Goal: Task Accomplishment & Management: Use online tool/utility

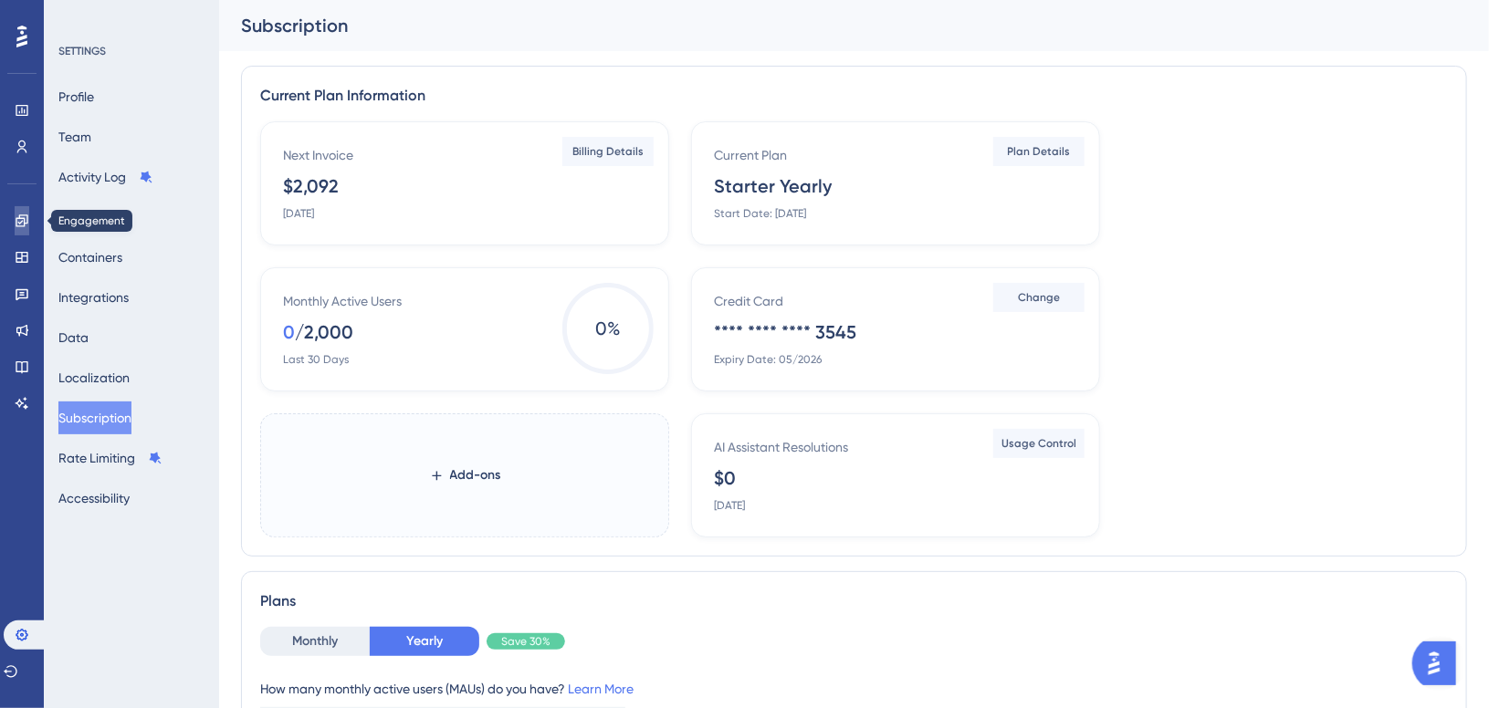
click at [15, 220] on link at bounding box center [22, 220] width 15 height 29
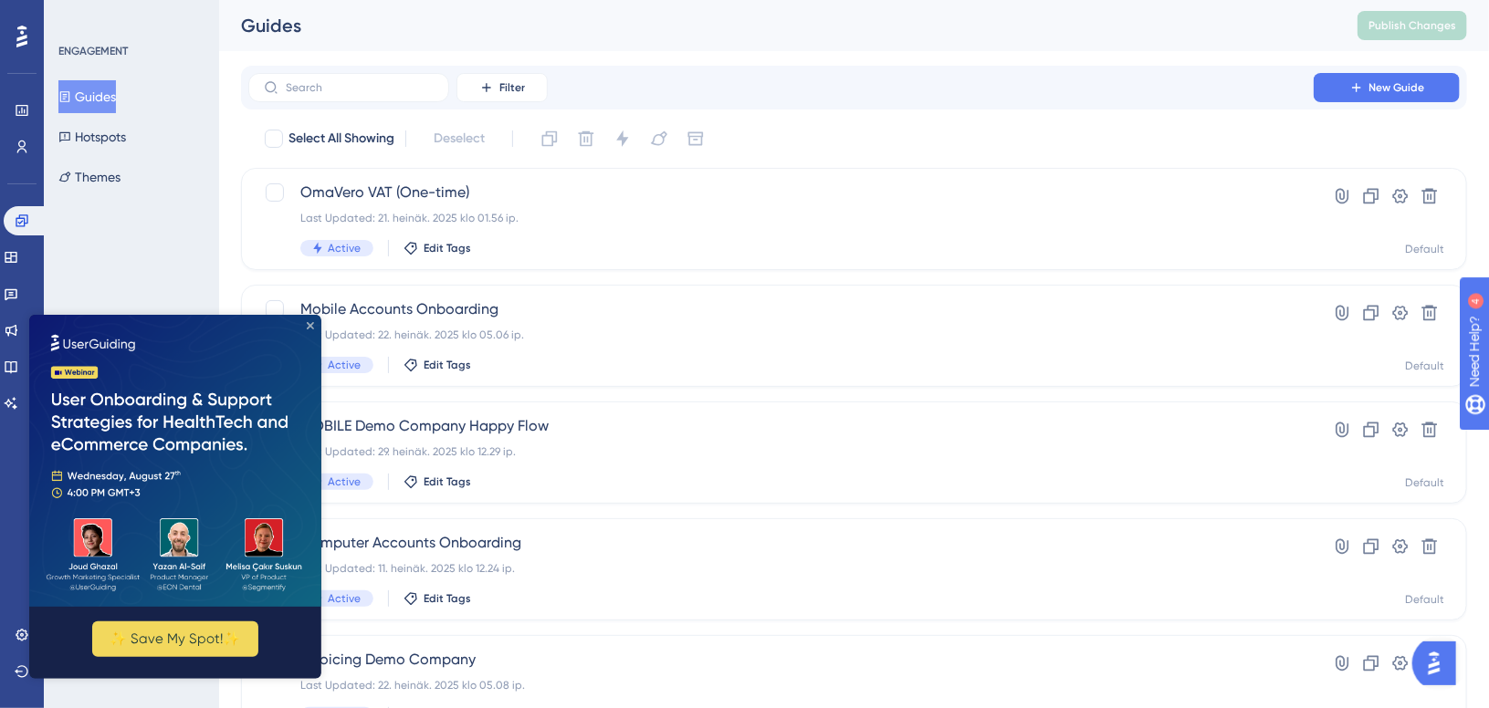
click at [308, 327] on icon "Close Preview" at bounding box center [309, 324] width 7 height 7
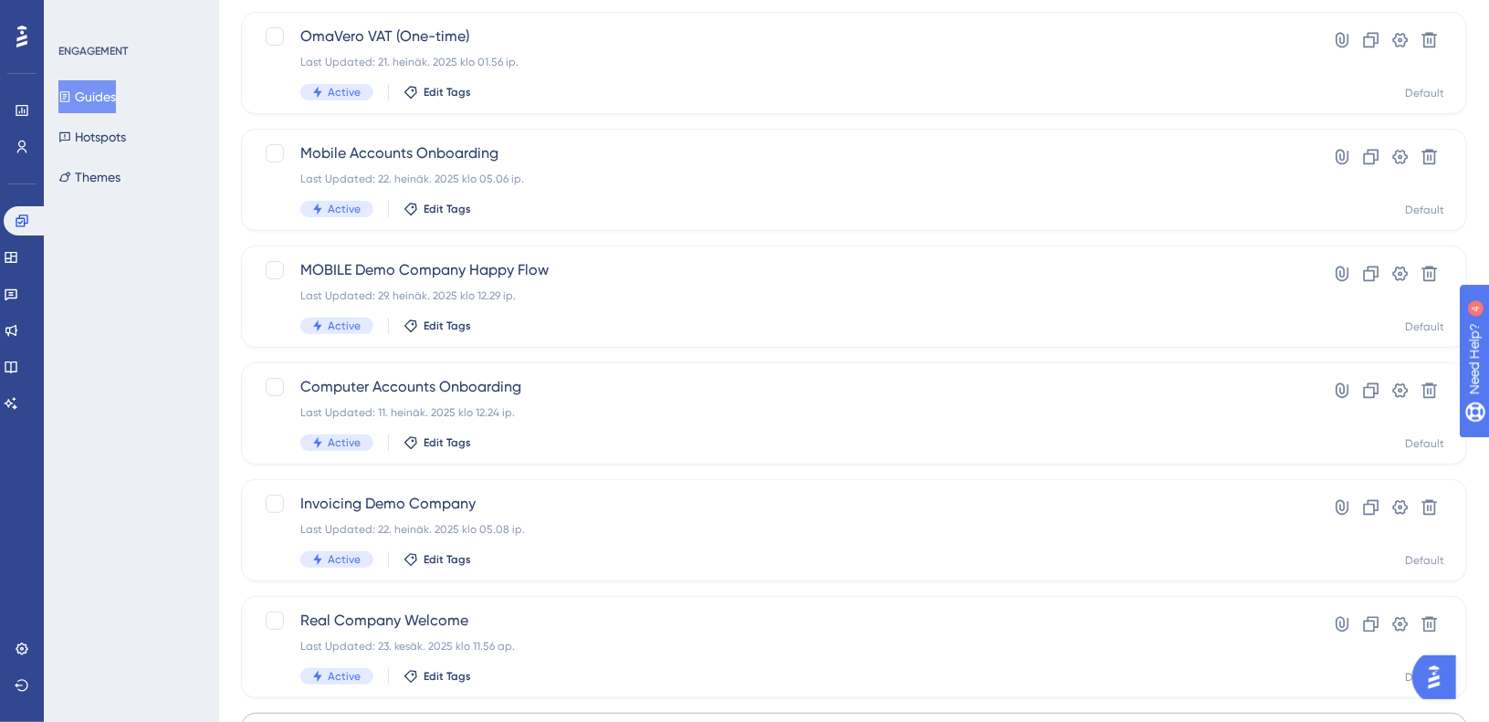
scroll to position [424, 0]
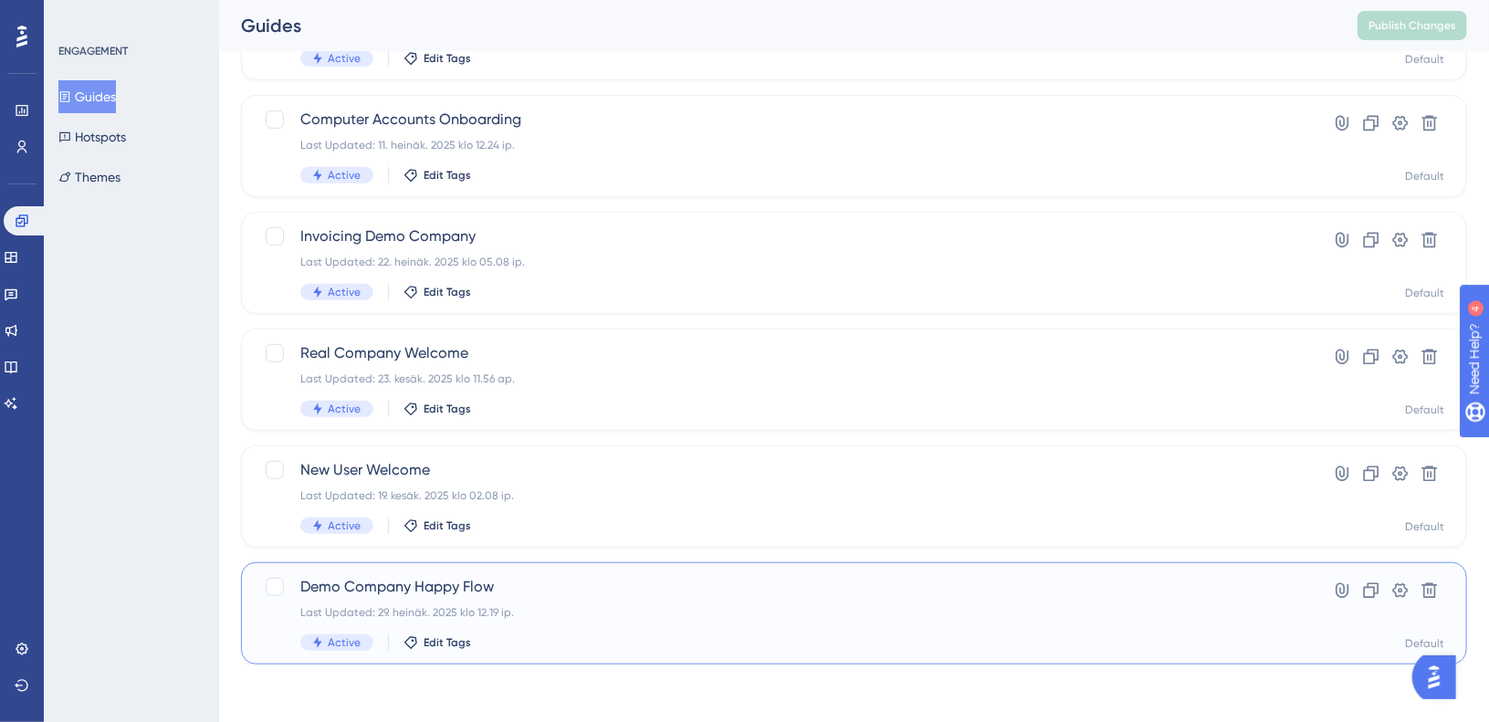
click at [644, 611] on div "Last Updated: 29. heinäk. 2025 klo 12.19 ip." at bounding box center [780, 612] width 961 height 15
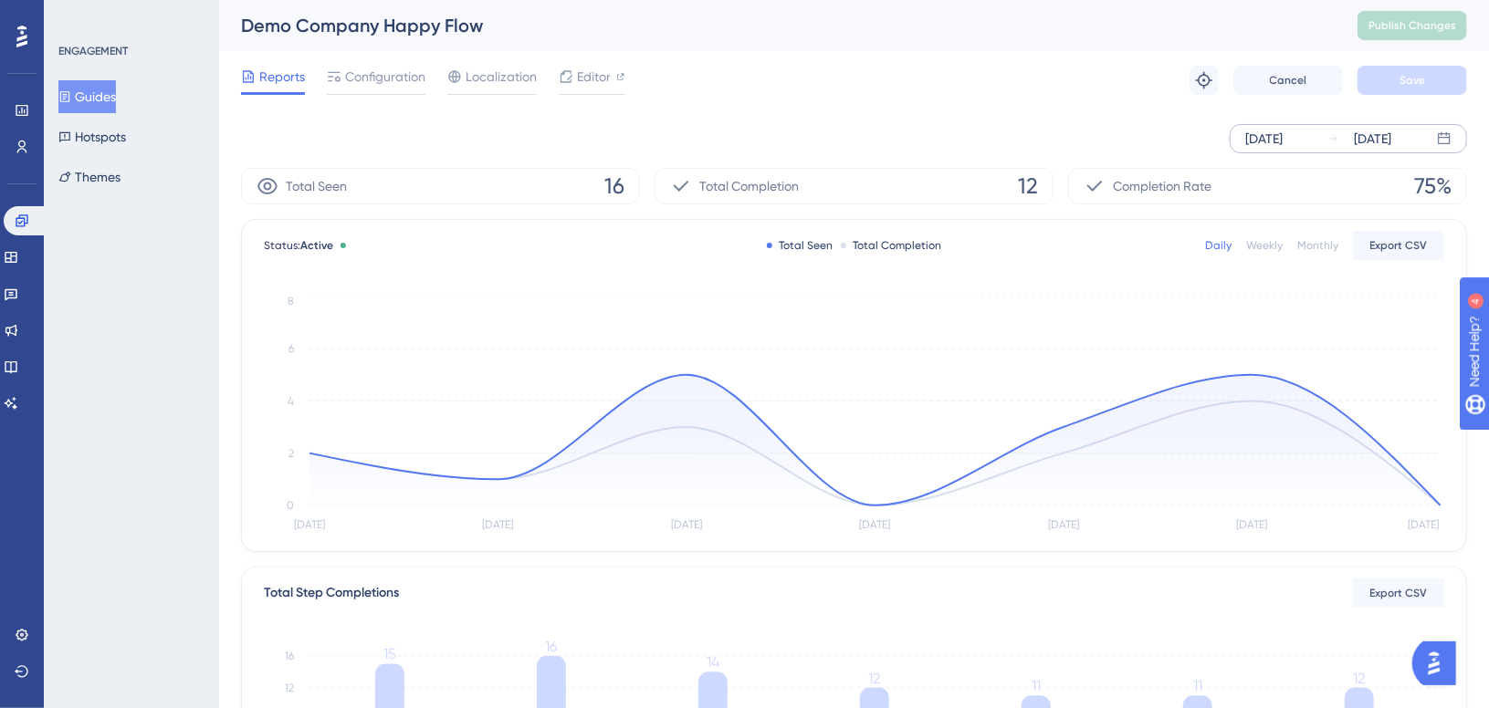
click at [1391, 139] on div "[DATE]" at bounding box center [1372, 139] width 37 height 22
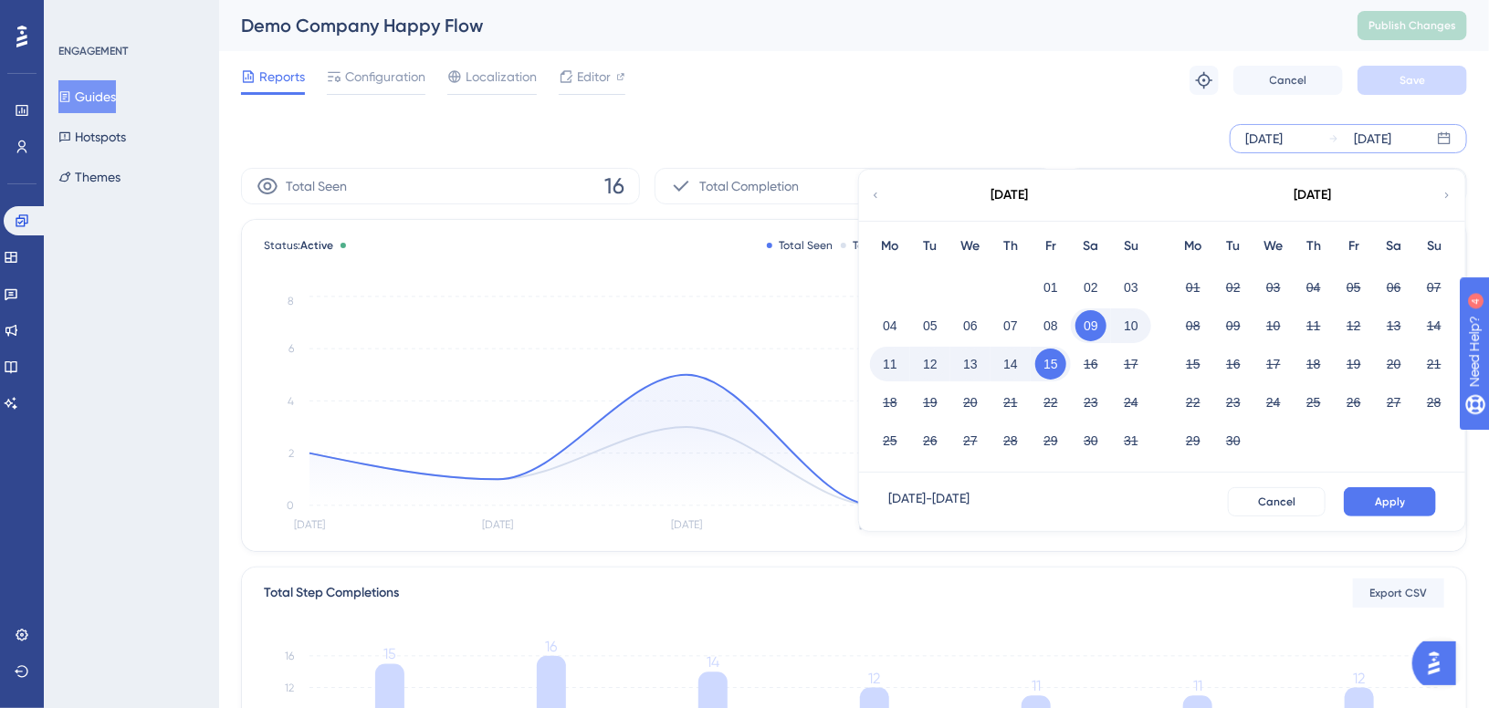
click at [872, 196] on icon at bounding box center [875, 195] width 11 height 16
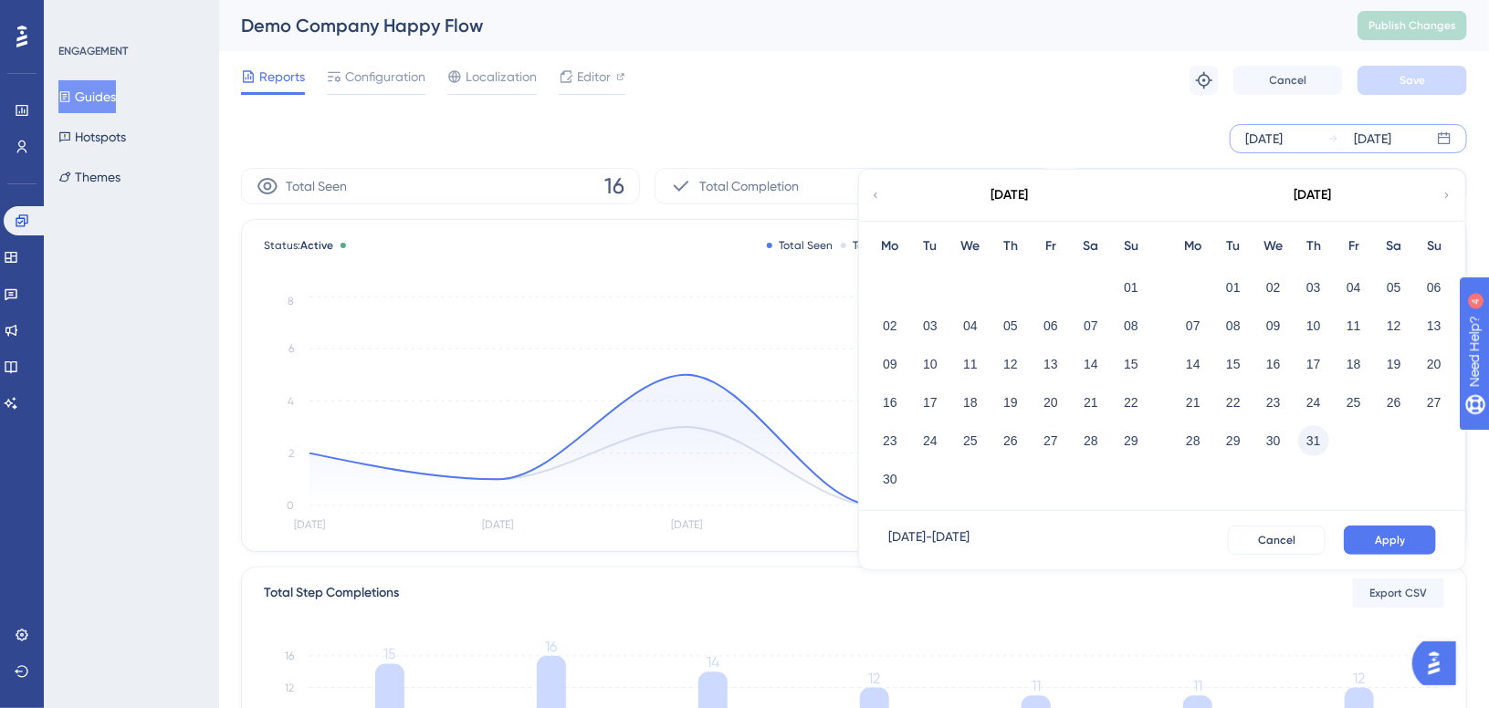
click at [1320, 441] on button "31" at bounding box center [1313, 440] width 31 height 31
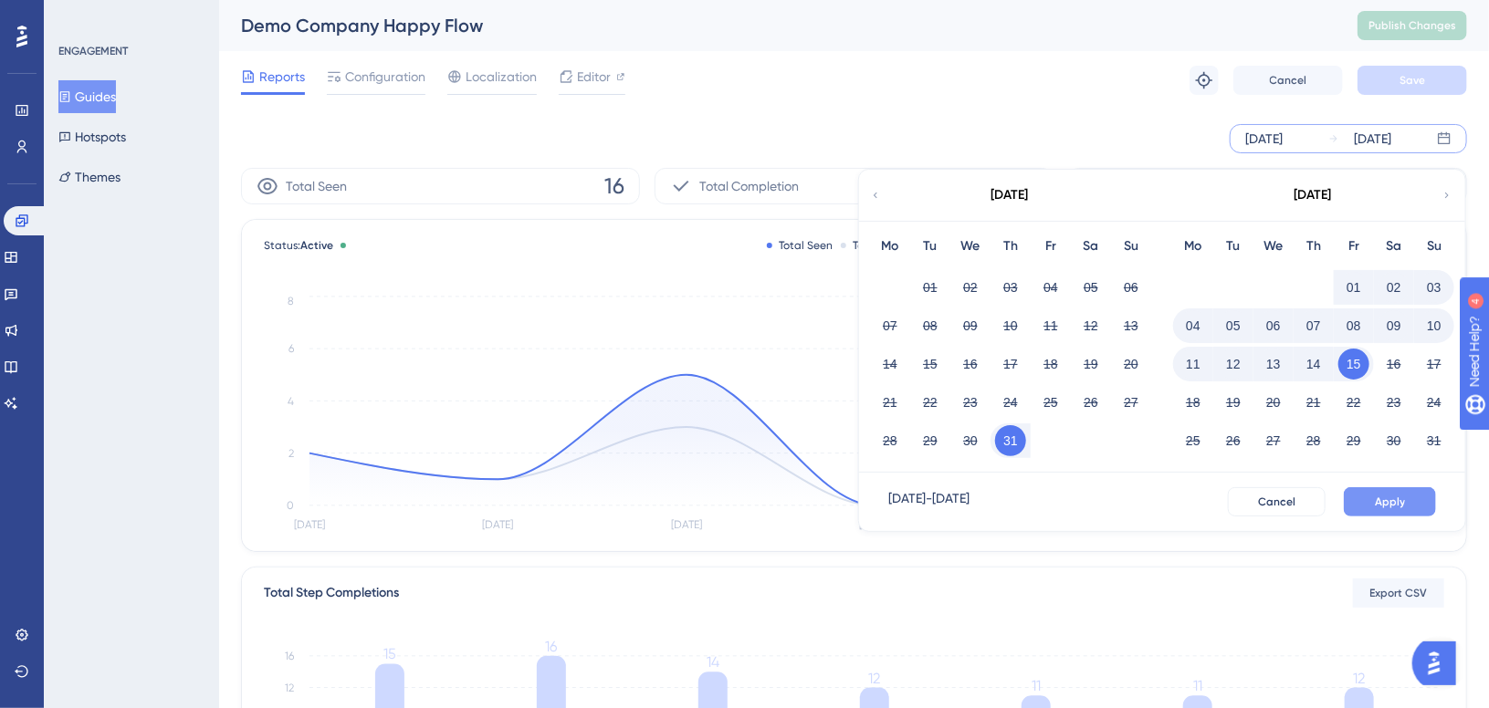
click at [1368, 499] on button "Apply" at bounding box center [1390, 502] width 92 height 29
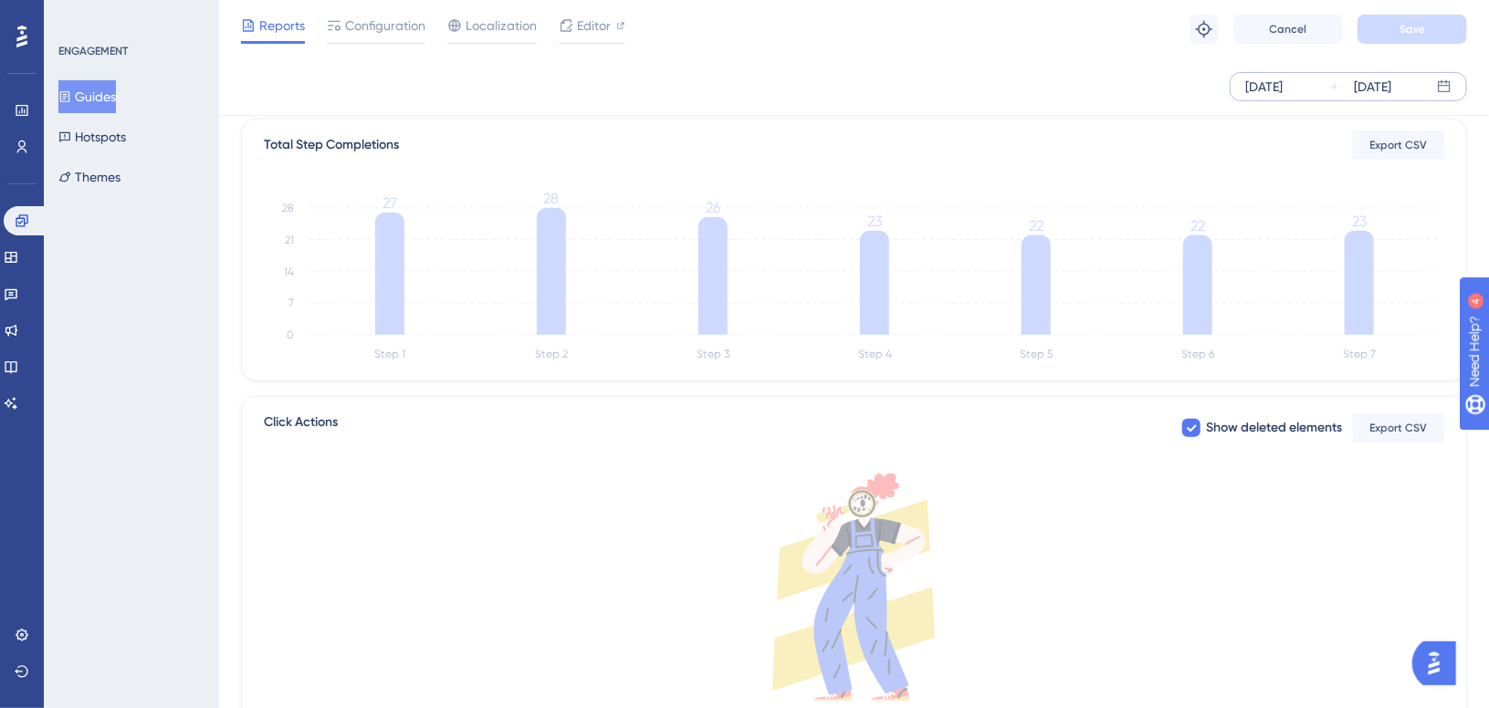
scroll to position [457, 0]
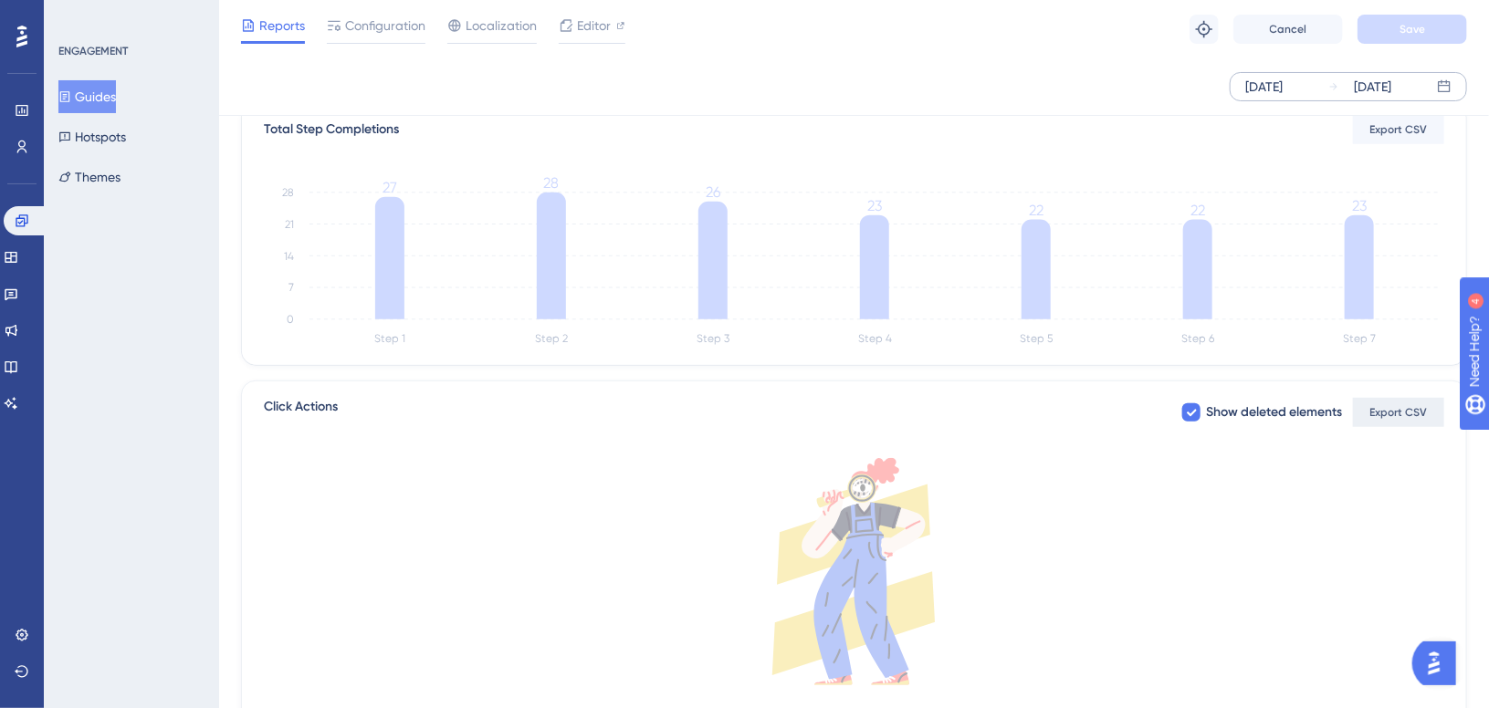
click at [1404, 419] on button "Export CSV" at bounding box center [1398, 412] width 91 height 29
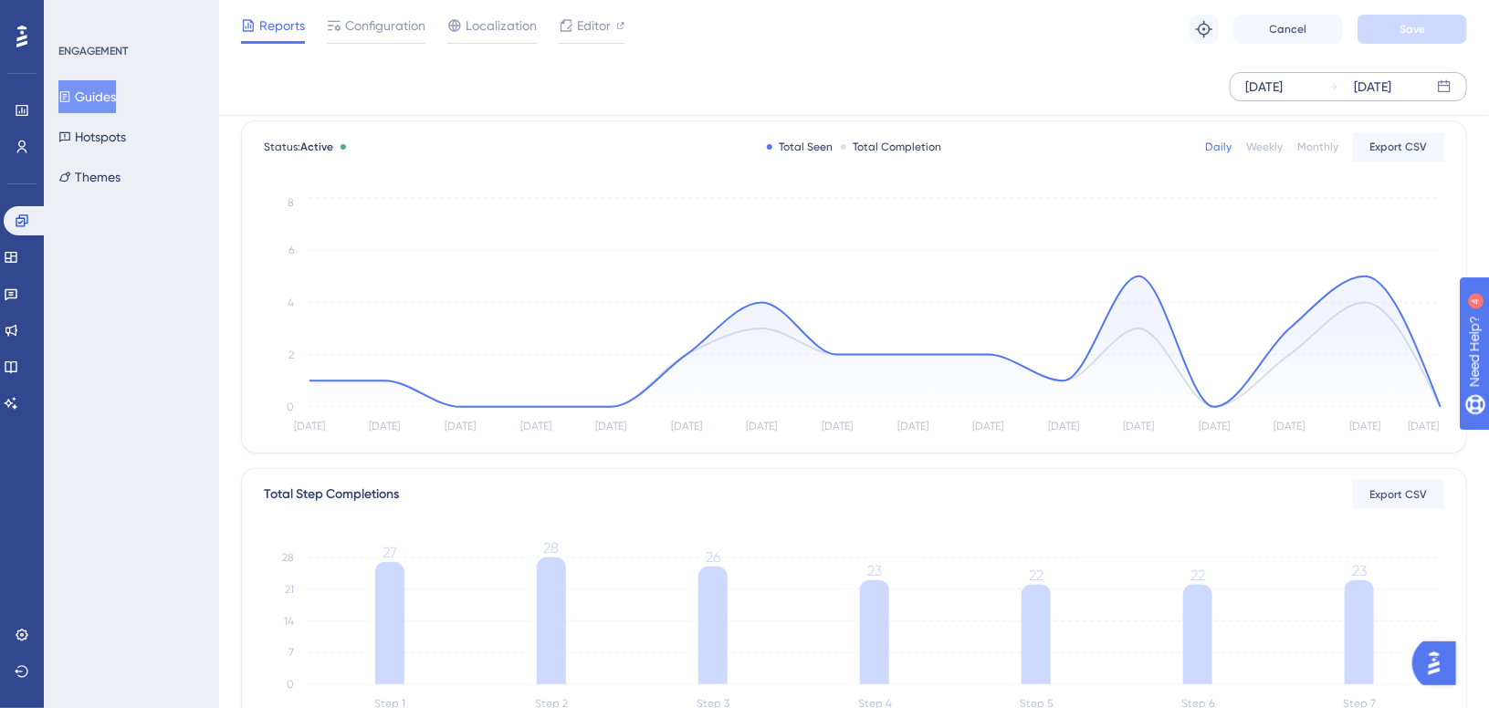
scroll to position [91, 0]
click at [1382, 155] on button "Export CSV" at bounding box center [1398, 146] width 91 height 29
click at [1127, 100] on div "[DATE] [DATE]" at bounding box center [854, 86] width 1226 height 29
click at [876, 152] on div "Total Completion" at bounding box center [891, 147] width 101 height 15
click at [21, 154] on link at bounding box center [22, 146] width 15 height 29
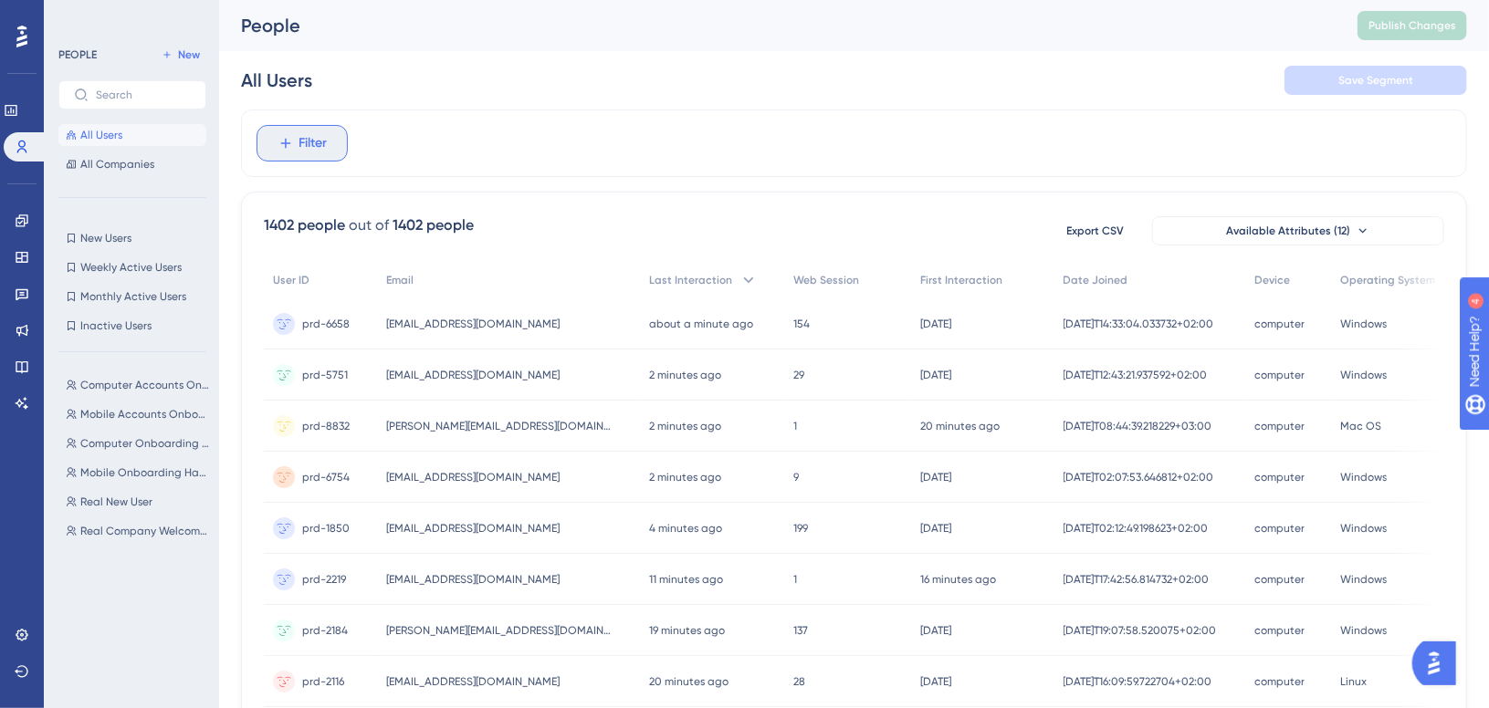
click at [307, 152] on span "Filter" at bounding box center [313, 143] width 28 height 22
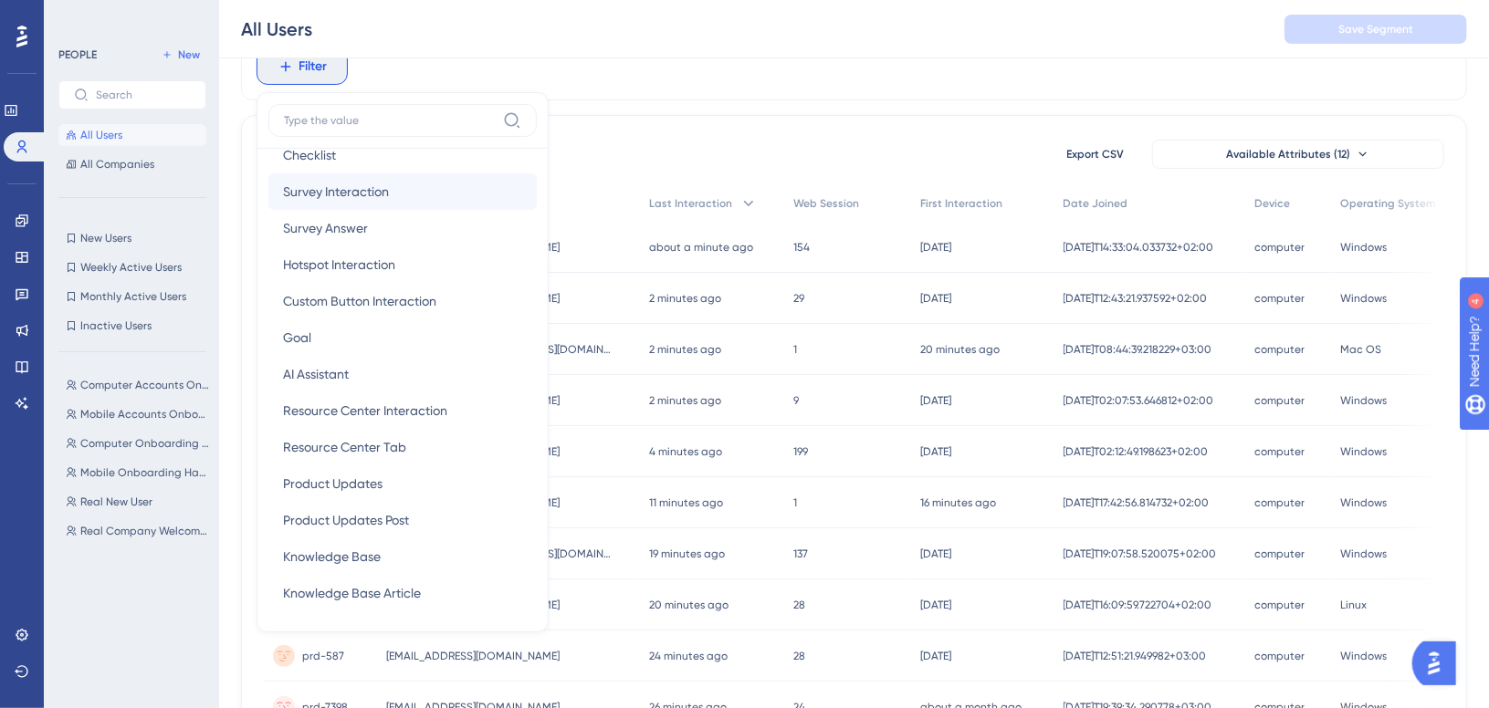
scroll to position [365, 0]
click at [502, 26] on div "All Users Save Segment" at bounding box center [854, 29] width 1270 height 58
